Goal: Task Accomplishment & Management: Manage account settings

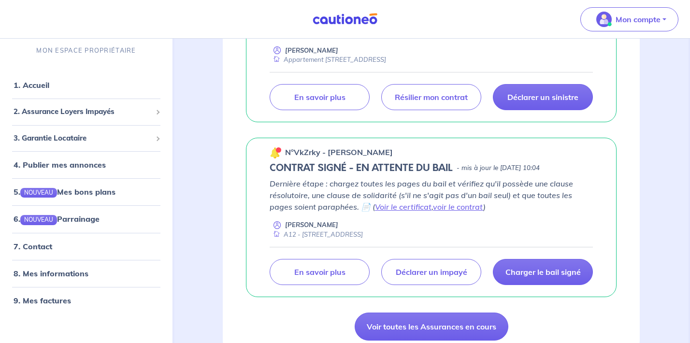
scroll to position [232, 0]
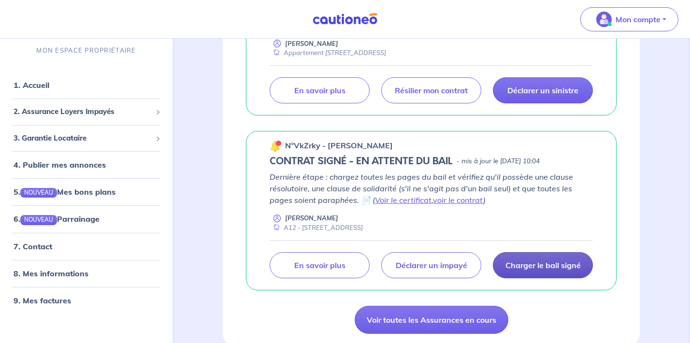
click at [529, 261] on p "Charger le bail signé" at bounding box center [542, 265] width 75 height 10
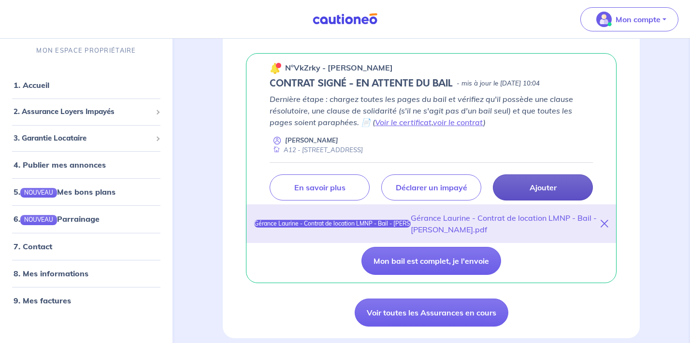
scroll to position [310, 0]
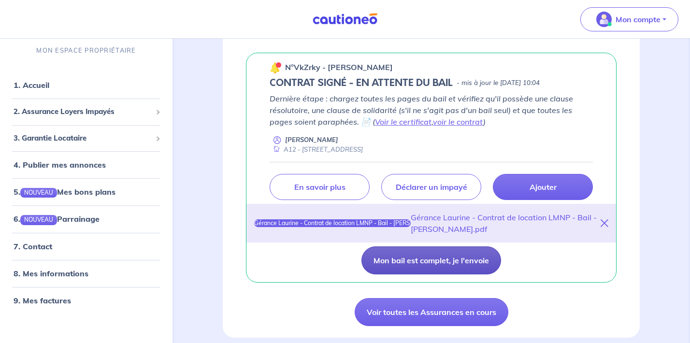
click at [436, 261] on button "Mon bail est complet, je l'envoie" at bounding box center [431, 260] width 140 height 28
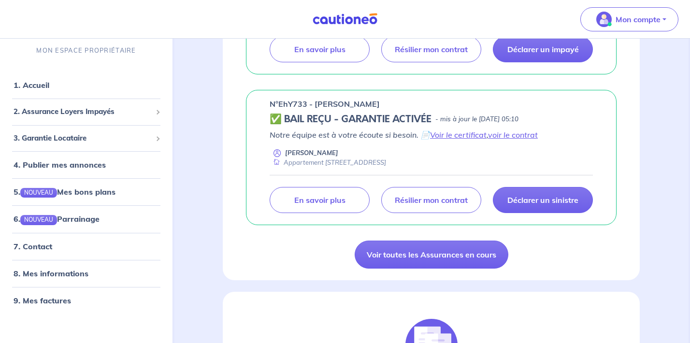
scroll to position [274, 0]
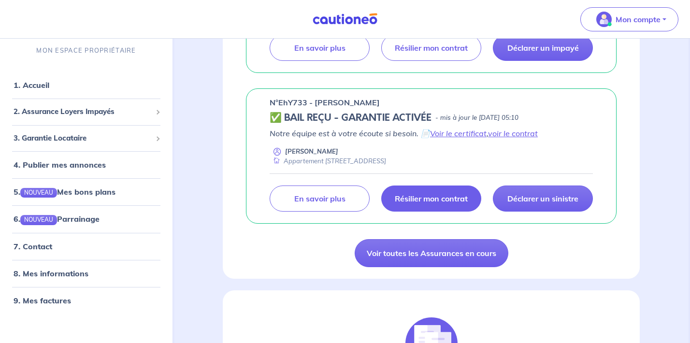
click at [436, 202] on p "Résilier mon contrat" at bounding box center [430, 199] width 73 height 10
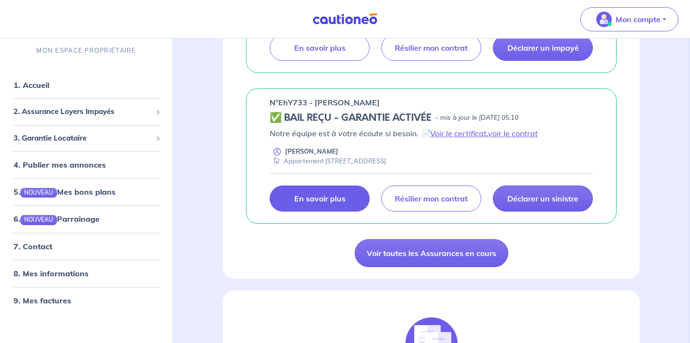
click at [293, 194] on link "En savoir plus" at bounding box center [319, 198] width 100 height 26
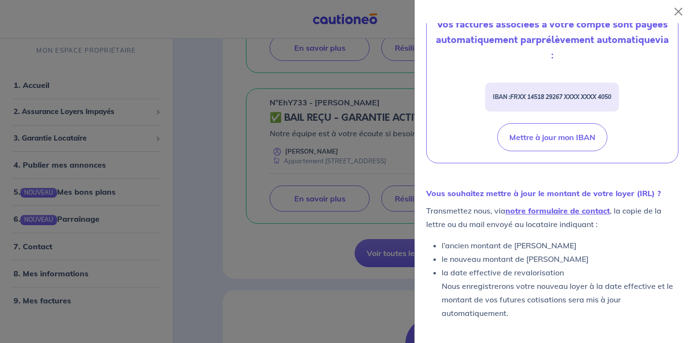
scroll to position [407, 0]
click at [677, 17] on button "Close" at bounding box center [677, 11] width 15 height 15
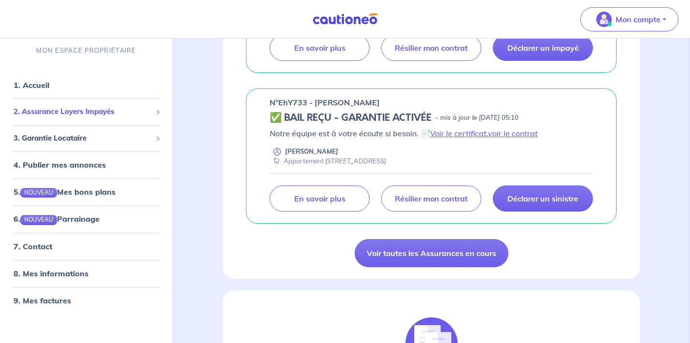
click at [151, 112] on span "2. Assurance Loyers Impayés" at bounding box center [83, 111] width 138 height 11
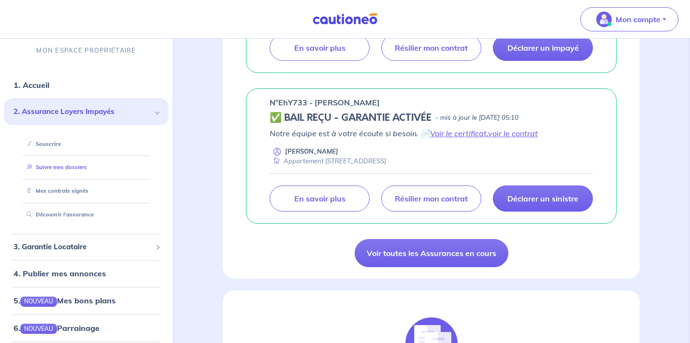
click at [61, 166] on link "Suivre mes dossiers" at bounding box center [55, 167] width 64 height 7
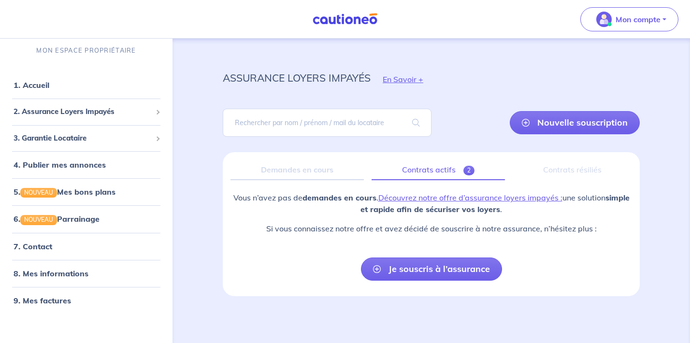
scroll to position [4, 0]
click at [438, 173] on link "Contrats actifs 2" at bounding box center [437, 170] width 133 height 20
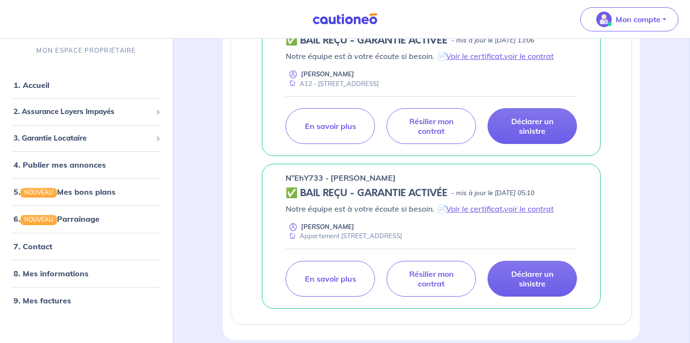
scroll to position [245, 0]
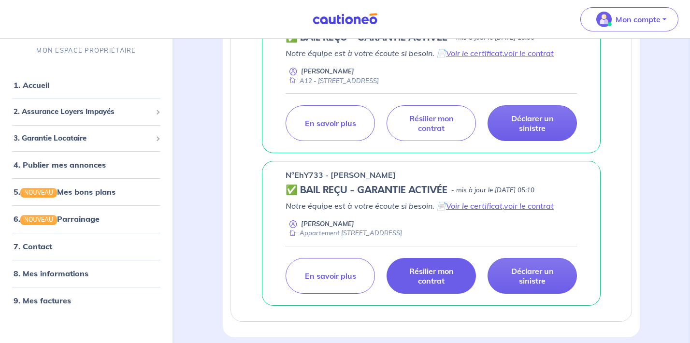
click at [452, 275] on p "Résilier mon contrat" at bounding box center [430, 275] width 65 height 19
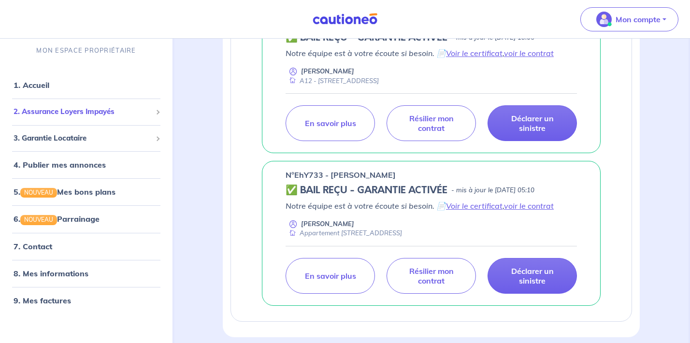
click at [79, 116] on span "2. Assurance Loyers Impayés" at bounding box center [83, 111] width 138 height 11
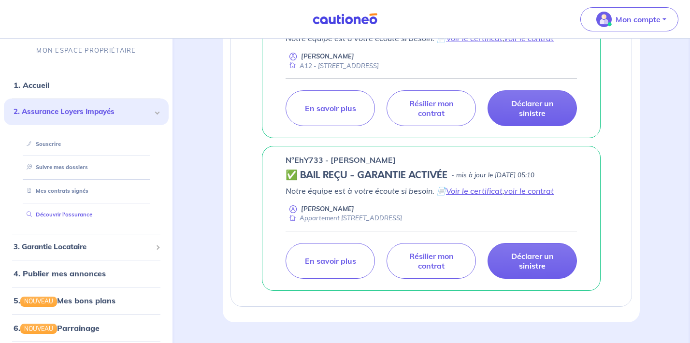
scroll to position [48, 0]
